Goal: Task Accomplishment & Management: Manage account settings

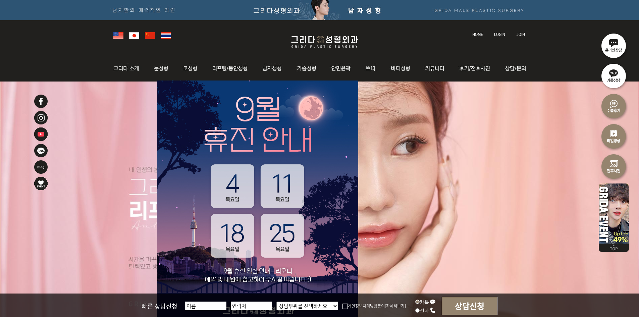
click at [498, 32] on link at bounding box center [500, 27] width 19 height 9
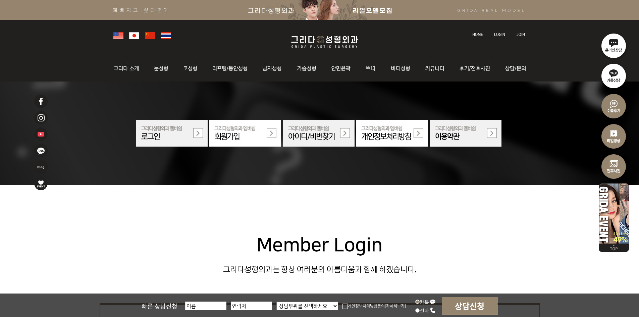
scroll to position [168, 0]
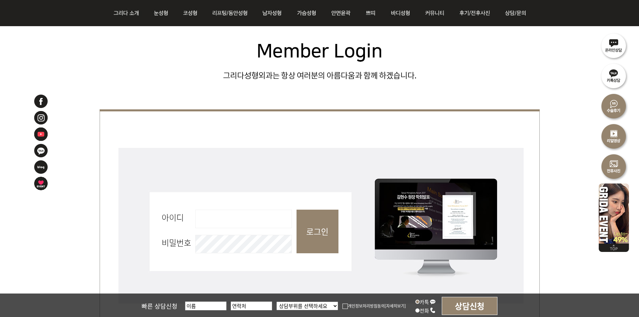
click at [237, 211] on input "아이디 필수" at bounding box center [243, 219] width 97 height 18
type input "admin"
click at [324, 234] on input "로그인" at bounding box center [318, 232] width 42 height 44
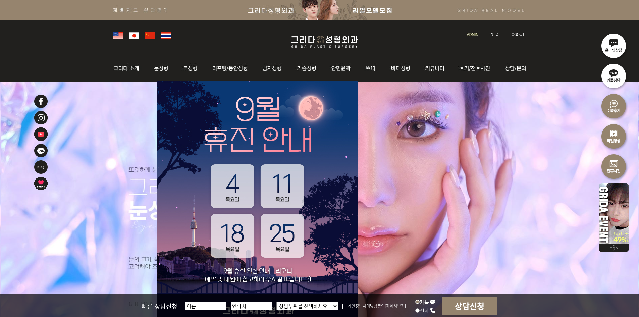
click at [470, 29] on link at bounding box center [473, 27] width 19 height 9
